Goal: Task Accomplishment & Management: Manage account settings

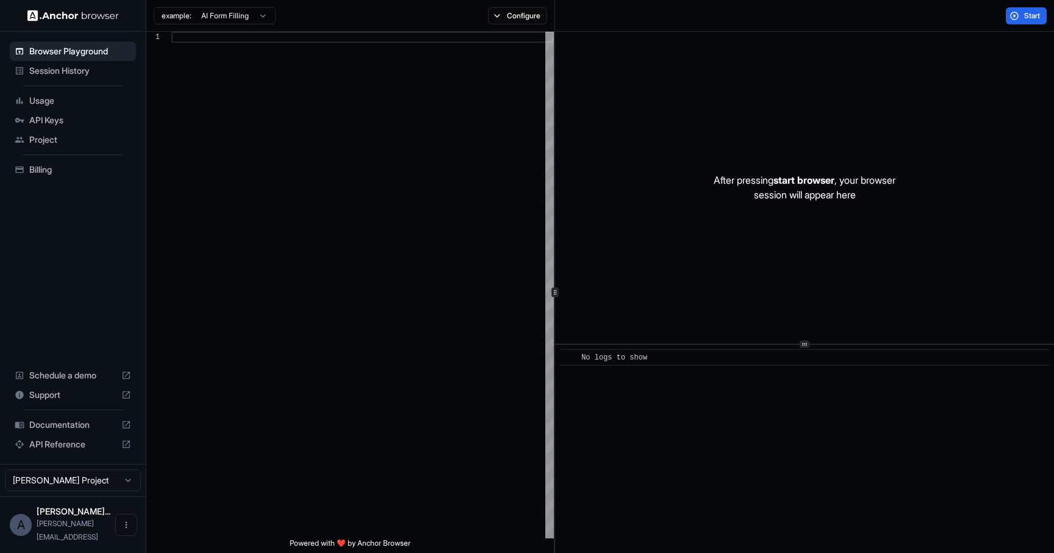
scroll to position [77, 0]
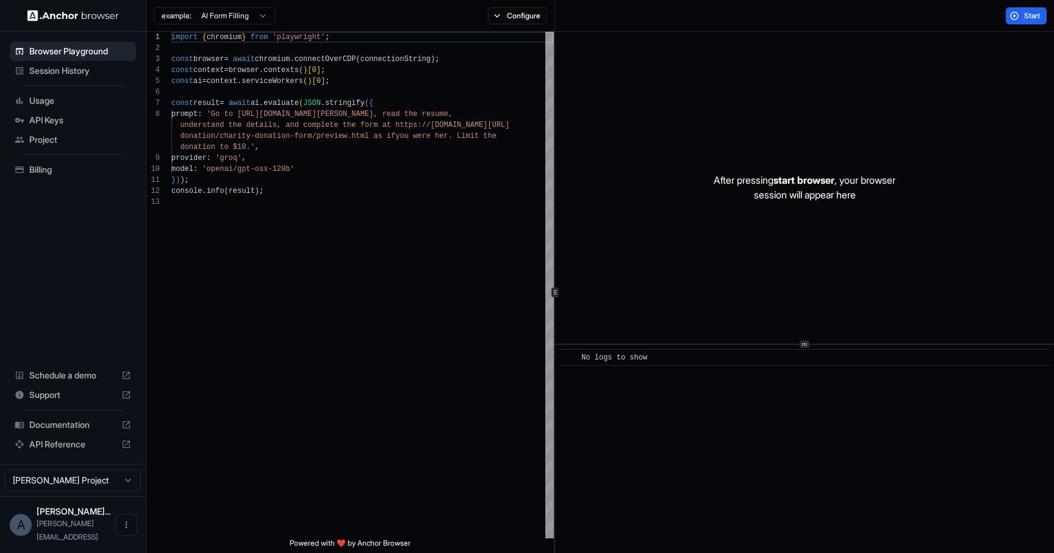
click at [45, 169] on span "Billing" at bounding box center [80, 170] width 102 height 12
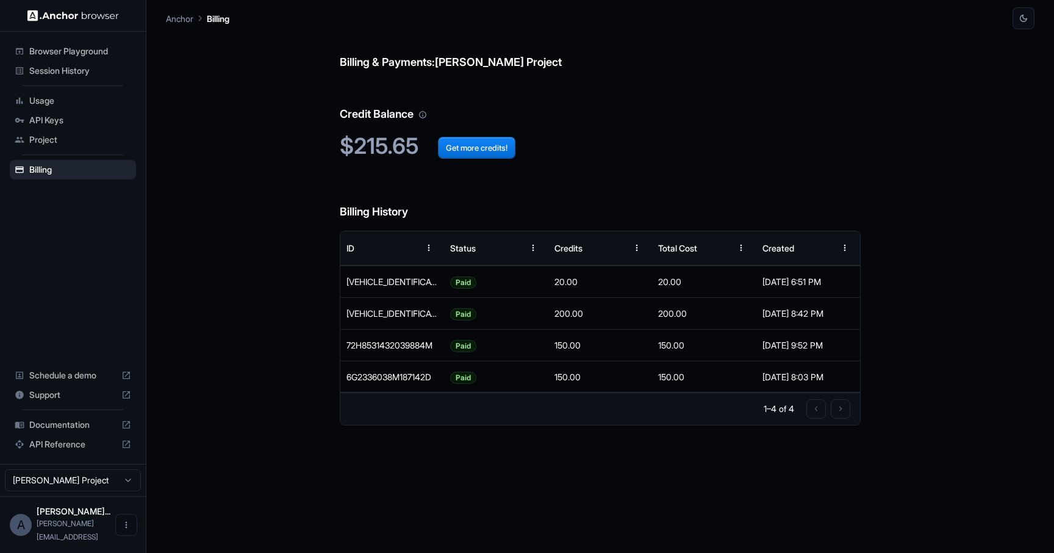
click at [839, 406] on div at bounding box center [829, 409] width 44 height 20
click at [822, 410] on div at bounding box center [829, 409] width 44 height 20
click at [840, 406] on div at bounding box center [829, 409] width 44 height 20
click at [816, 410] on div at bounding box center [829, 409] width 44 height 20
